Goal: Navigation & Orientation: Find specific page/section

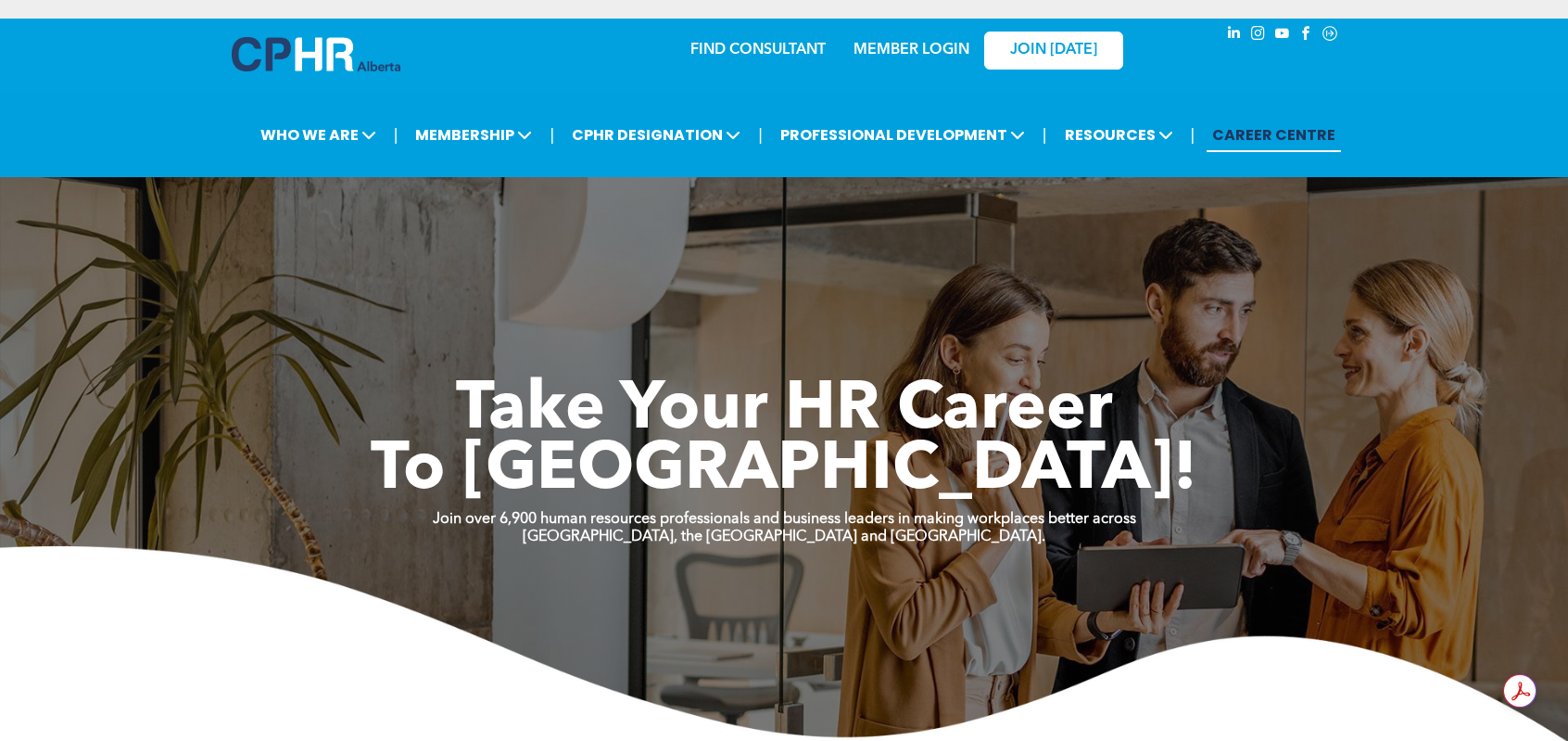
click at [882, 48] on link "MEMBER LOGIN" at bounding box center [911, 50] width 116 height 15
click at [920, 59] on div "MEMBER LOGIN" at bounding box center [911, 44] width 121 height 33
click at [924, 51] on link "MEMBER LOGIN" at bounding box center [911, 50] width 116 height 15
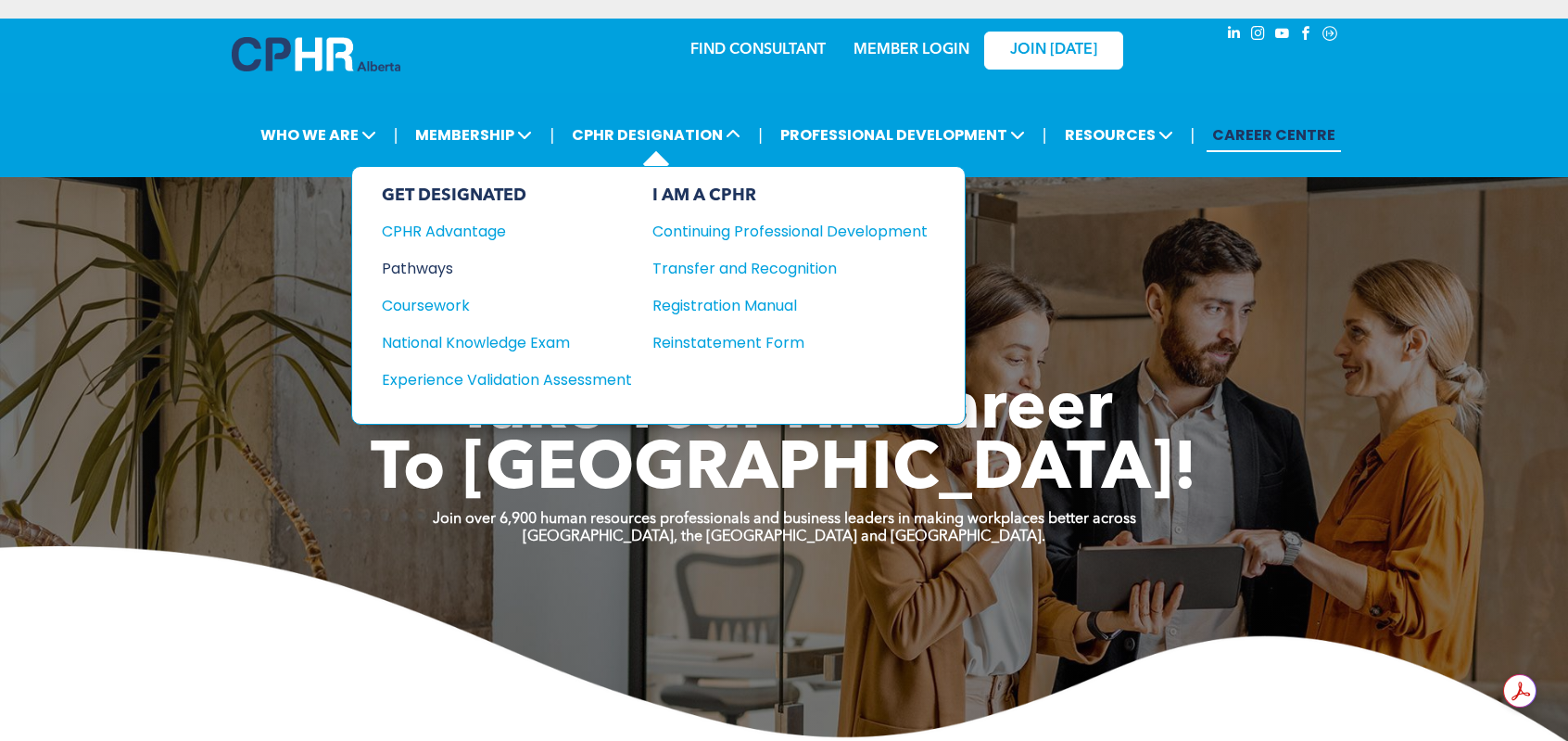
click at [446, 259] on div "Pathways" at bounding box center [494, 268] width 226 height 23
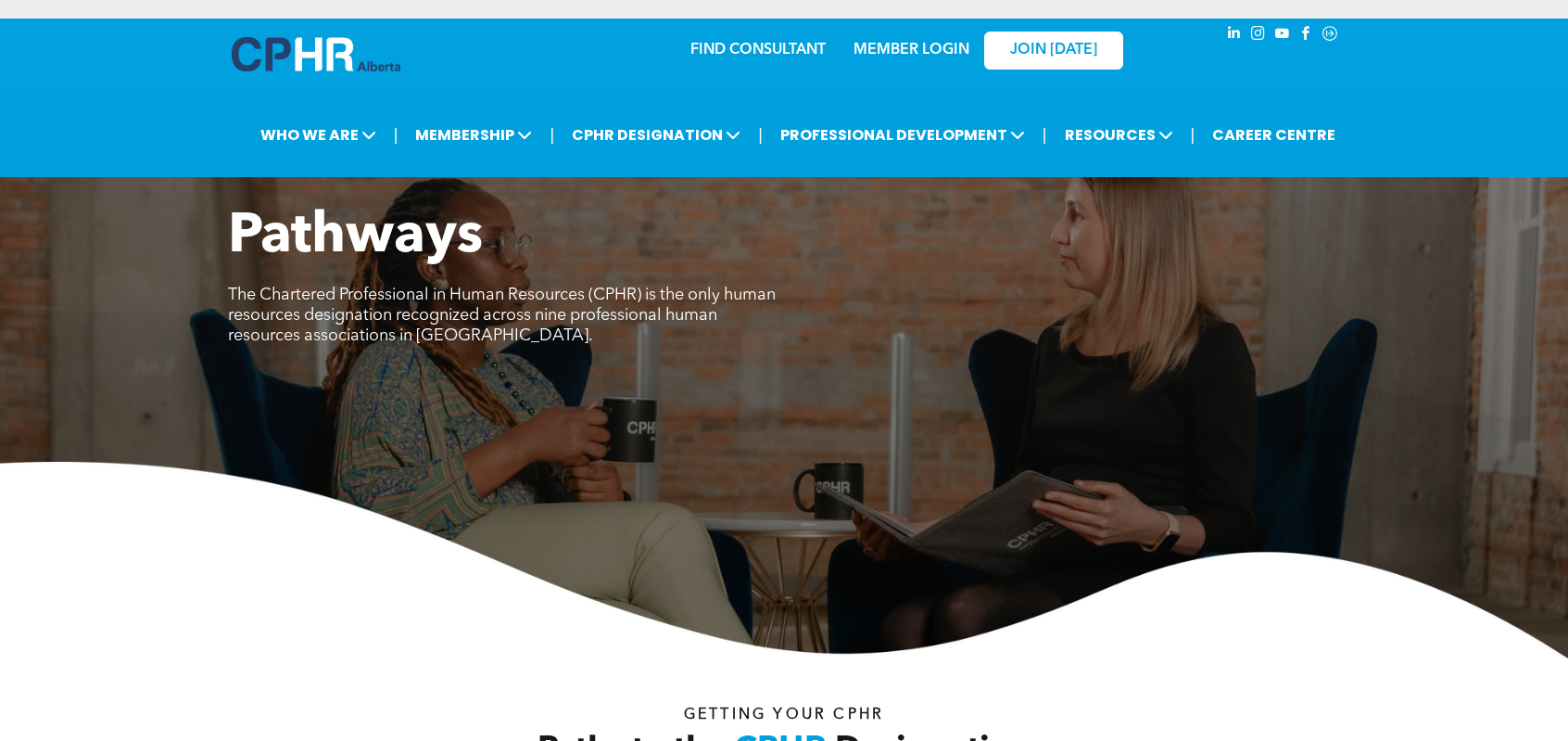
click at [884, 49] on link "MEMBER LOGIN" at bounding box center [911, 50] width 116 height 15
